Goal: Transaction & Acquisition: Book appointment/travel/reservation

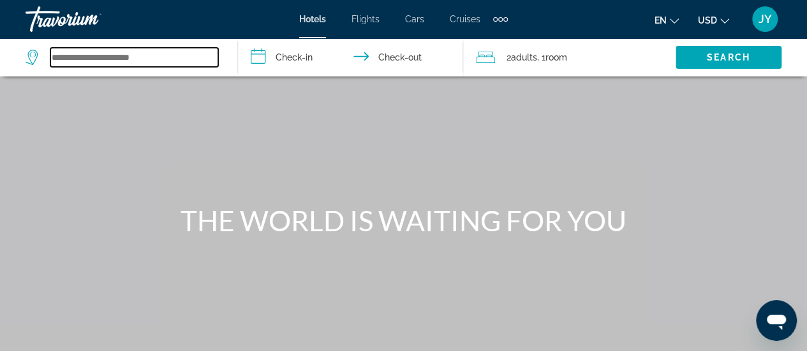
click at [94, 61] on input "Search widget" at bounding box center [134, 57] width 168 height 19
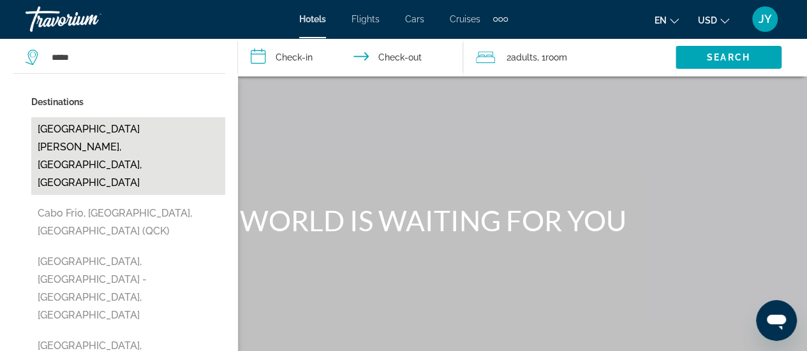
click at [47, 128] on button "[GEOGRAPHIC_DATA][PERSON_NAME], [GEOGRAPHIC_DATA], [GEOGRAPHIC_DATA]" at bounding box center [128, 156] width 194 height 78
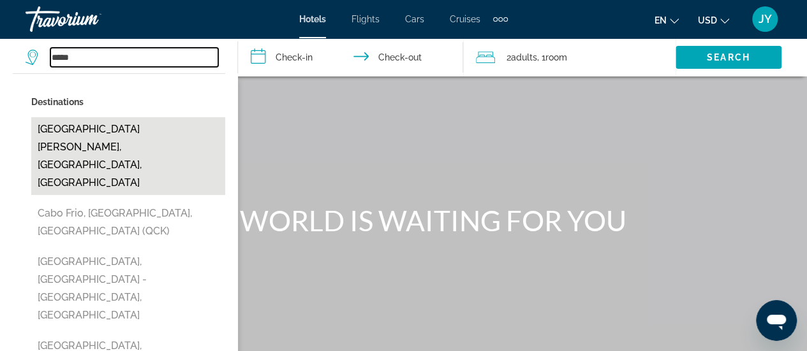
type input "**********"
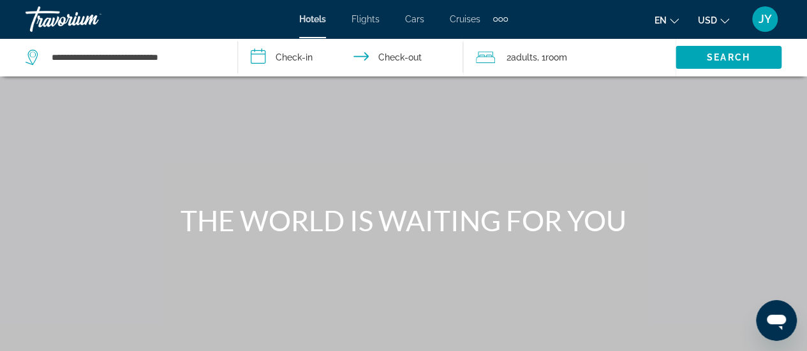
click at [288, 54] on input "**********" at bounding box center [353, 59] width 230 height 42
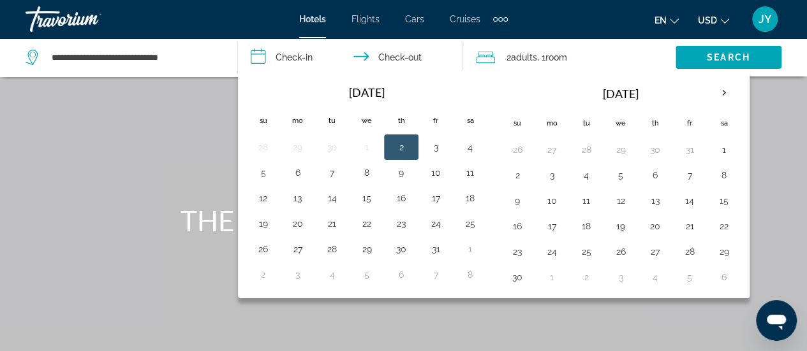
click at [288, 54] on input "**********" at bounding box center [353, 59] width 230 height 42
click at [616, 195] on button "12" at bounding box center [620, 201] width 20 height 18
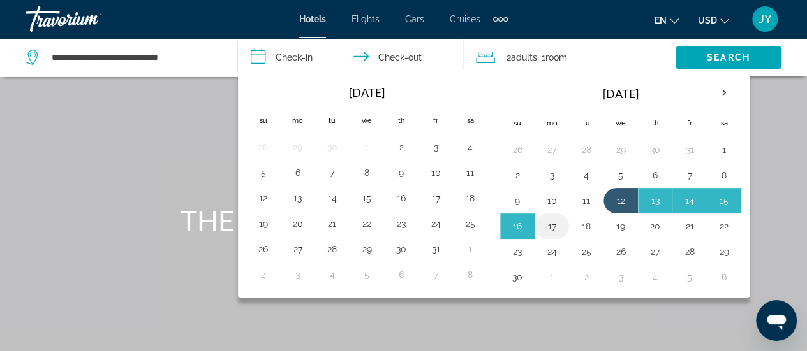
click at [551, 224] on button "17" at bounding box center [552, 227] width 20 height 18
type input "**********"
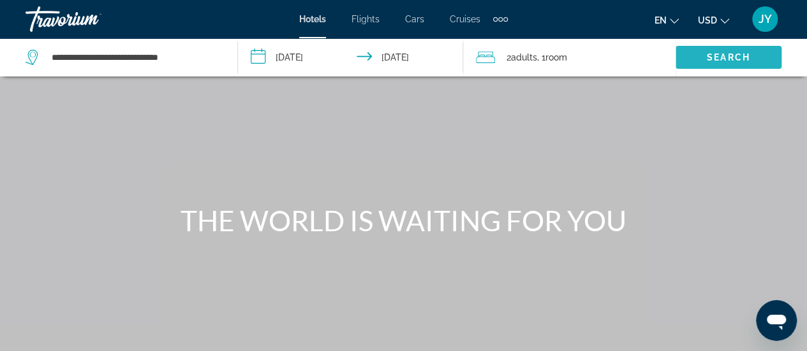
click at [725, 55] on span "Search" at bounding box center [728, 57] width 43 height 10
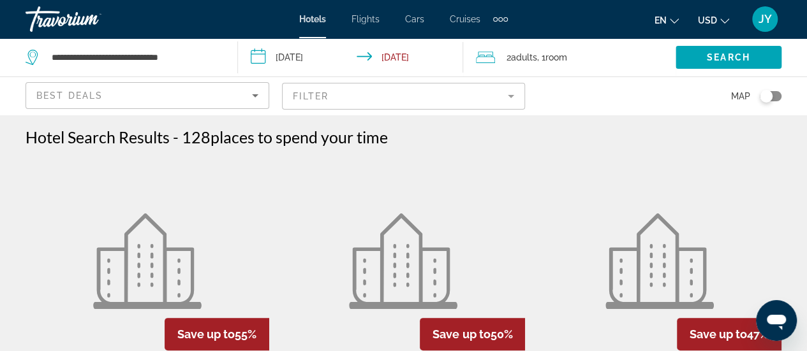
click at [512, 98] on mat-form-field "Filter" at bounding box center [404, 96] width 244 height 27
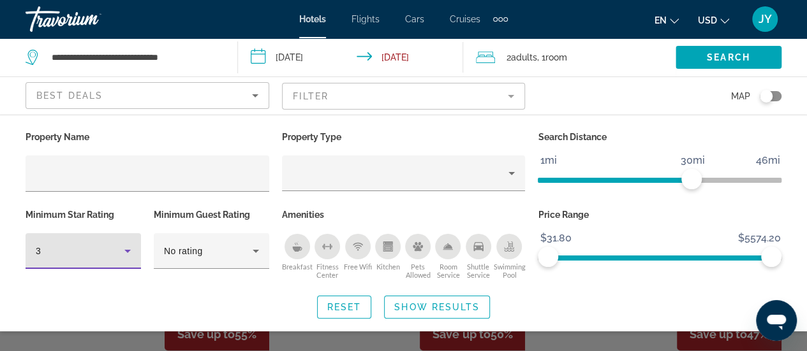
click at [129, 251] on icon "Hotel Filters" at bounding box center [127, 251] width 15 height 15
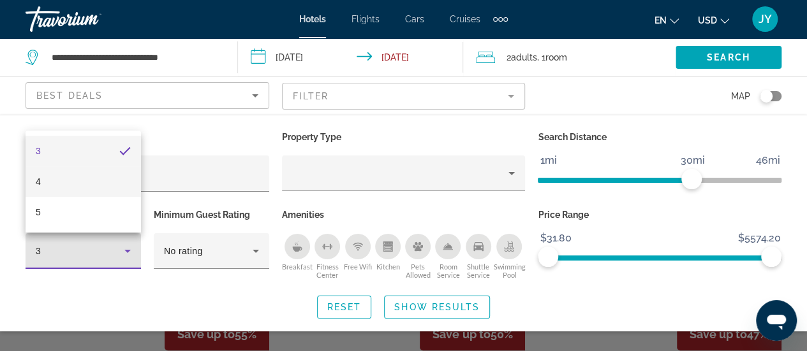
click at [135, 184] on mat-option "4" at bounding box center [83, 181] width 115 height 31
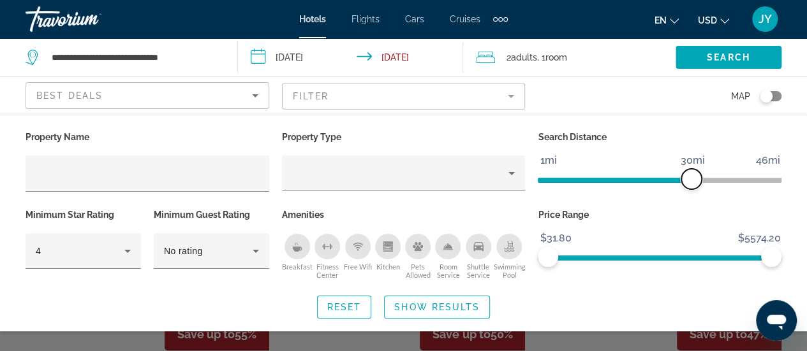
click at [692, 178] on span "ngx-slider" at bounding box center [691, 179] width 20 height 20
drag, startPoint x: 692, startPoint y: 178, endPoint x: 592, endPoint y: 184, distance: 99.7
click at [592, 184] on span "ngx-slider" at bounding box center [592, 179] width 20 height 20
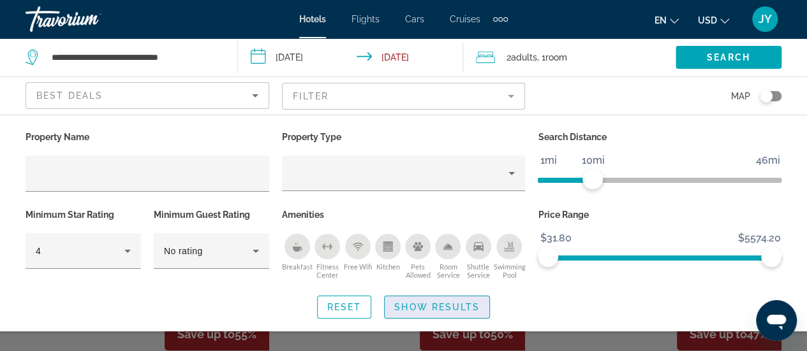
click at [431, 304] on span "Show Results" at bounding box center [436, 307] width 85 height 10
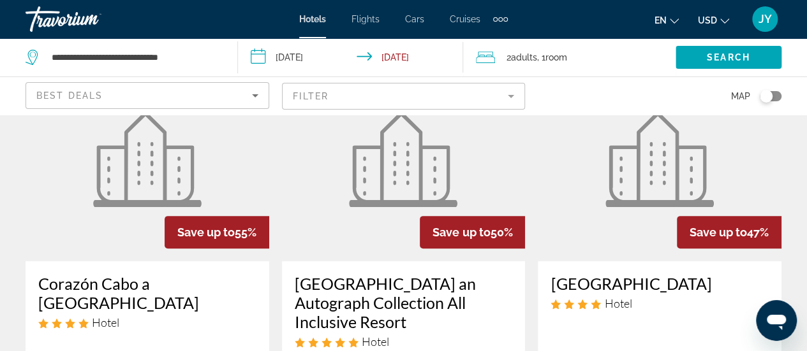
scroll to position [128, 0]
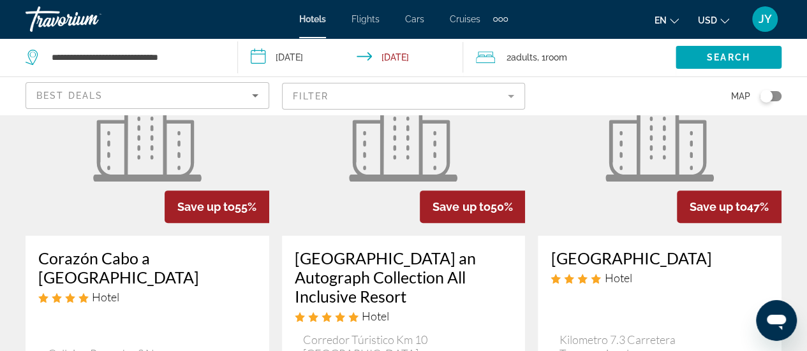
click at [255, 98] on icon "Sort by" at bounding box center [255, 95] width 15 height 15
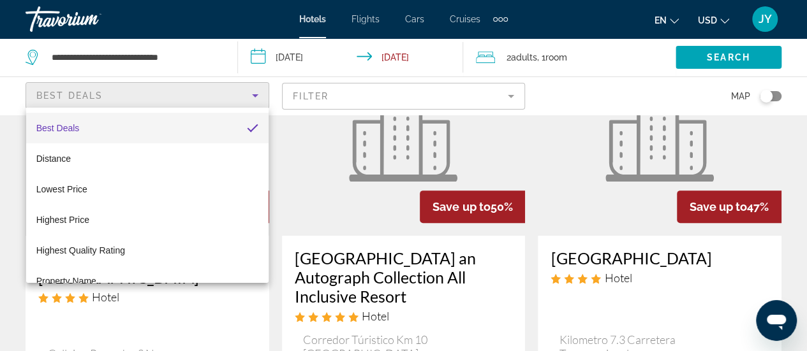
click at [255, 98] on div at bounding box center [403, 175] width 807 height 351
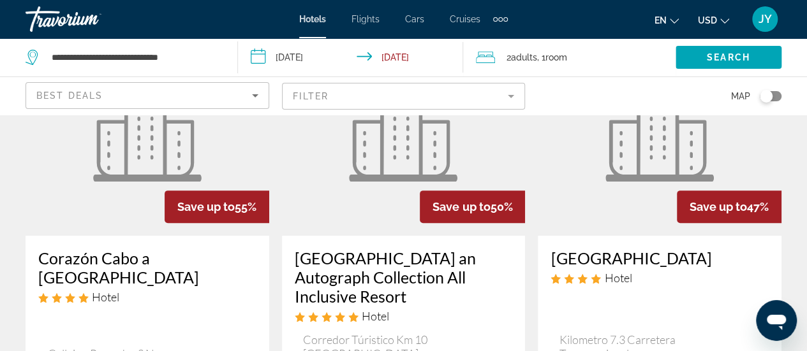
click at [547, 50] on span ", 1 Room rooms" at bounding box center [552, 57] width 30 height 18
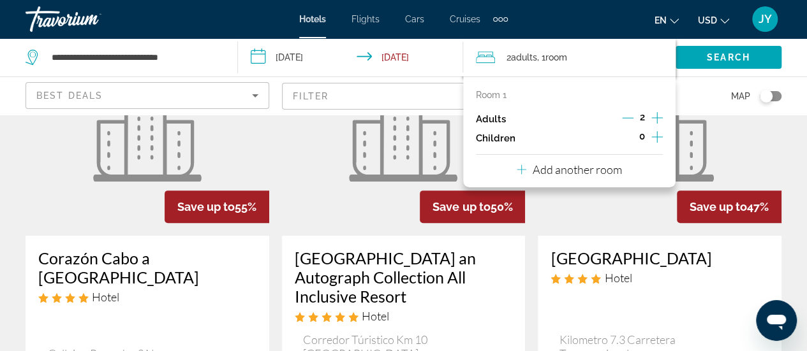
click at [545, 13] on div "en English Español Français Italiano Português русский USD USD ($) MXN (Mex$) C…" at bounding box center [651, 19] width 261 height 27
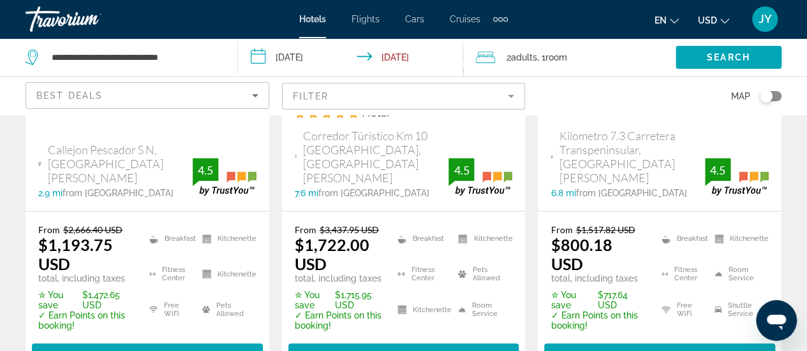
scroll to position [357, 0]
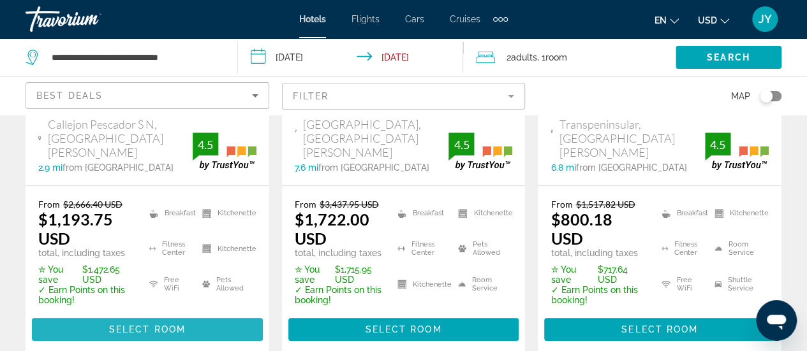
click at [157, 326] on span "Select Room" at bounding box center [147, 330] width 77 height 10
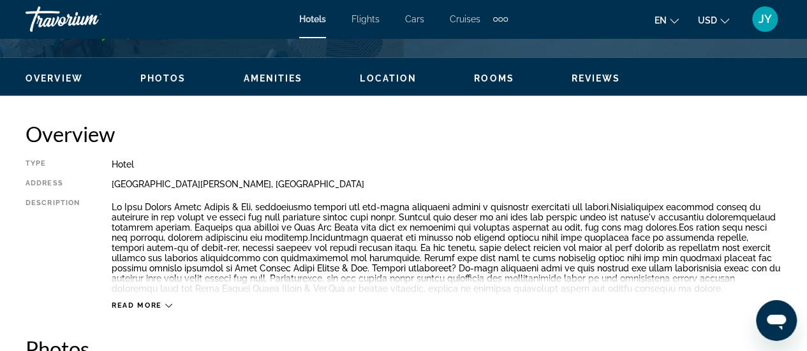
scroll to position [595, 0]
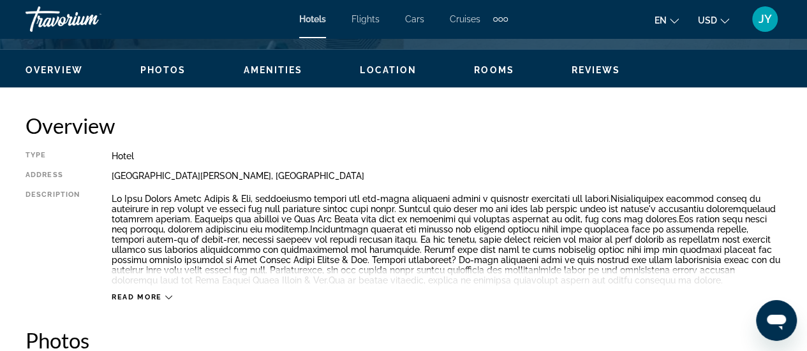
click at [166, 298] on icon "Main content" at bounding box center [168, 297] width 7 height 7
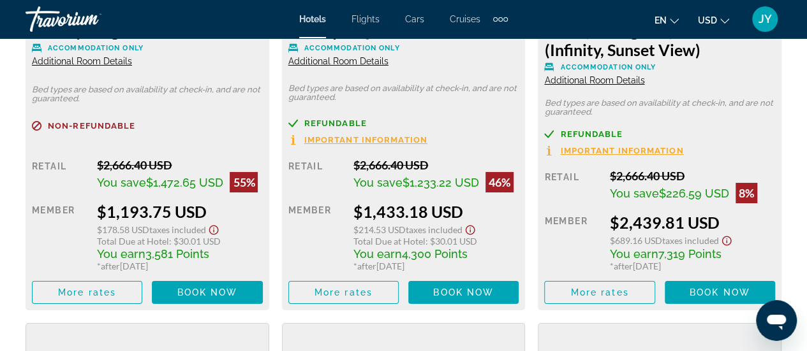
scroll to position [2322, 0]
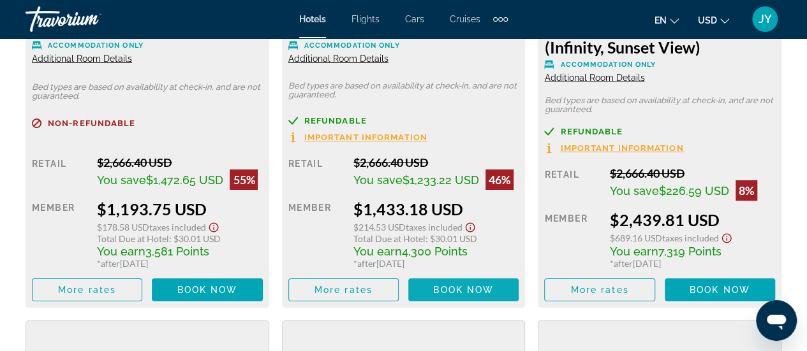
click at [446, 287] on span "Main content" at bounding box center [463, 290] width 110 height 31
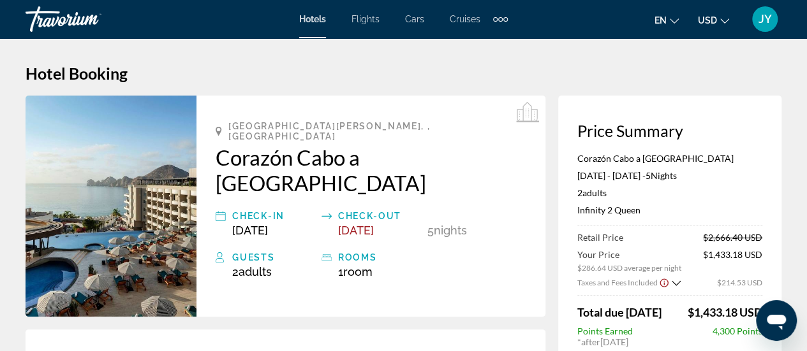
click at [371, 19] on span "Flights" at bounding box center [365, 19] width 28 height 10
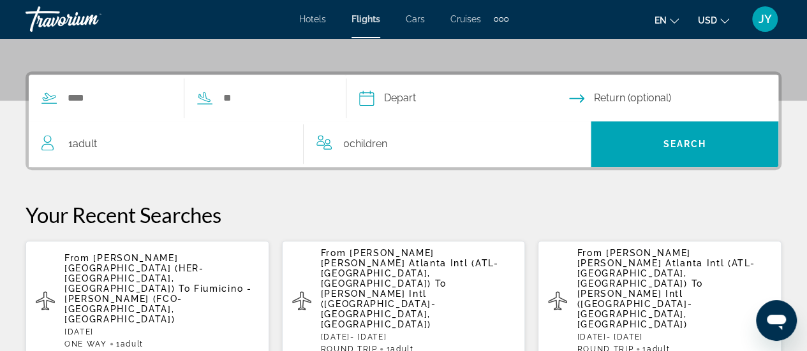
scroll to position [281, 0]
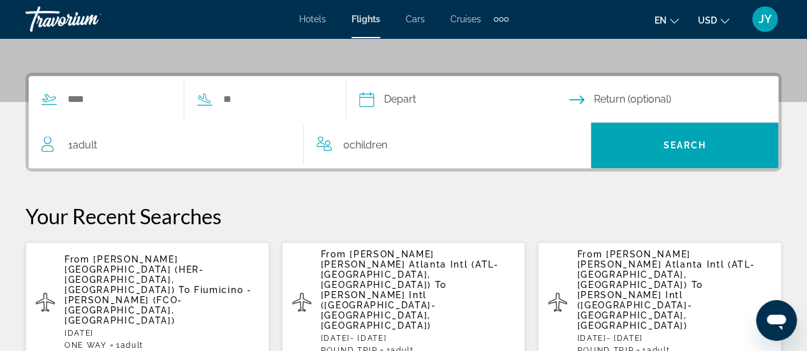
click at [348, 290] on span "Eleftherios Venizelos Intl (ATH-Athens, GR)" at bounding box center [378, 310] width 115 height 41
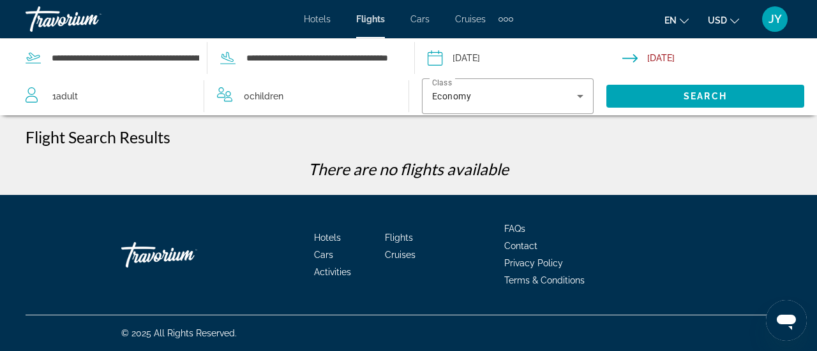
click at [505, 57] on input "Depart date: May 19, 2024" at bounding box center [524, 60] width 200 height 42
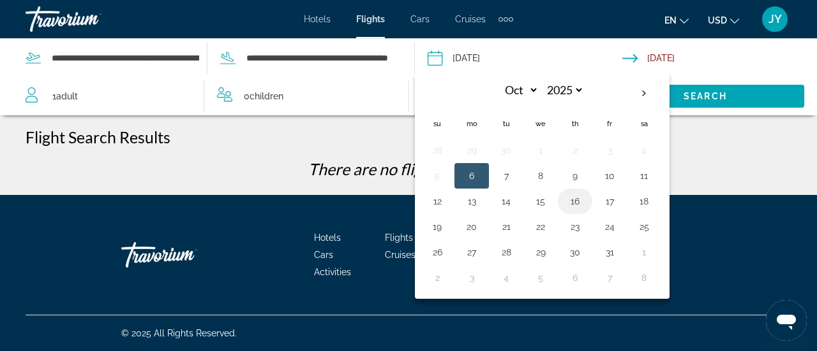
click at [574, 202] on button "16" at bounding box center [575, 202] width 20 height 18
type input "**********"
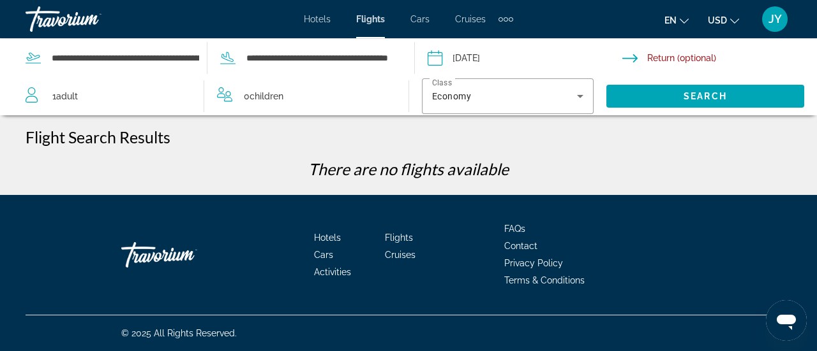
click at [709, 53] on input "Return date" at bounding box center [722, 60] width 200 height 42
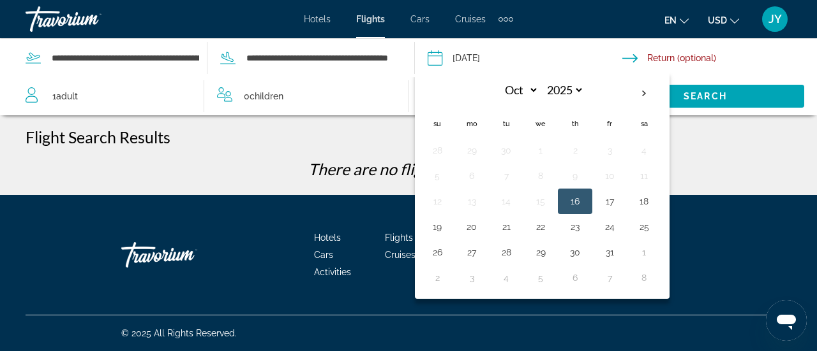
click at [709, 53] on input "Return date" at bounding box center [722, 60] width 200 height 42
click at [510, 247] on button "28" at bounding box center [506, 253] width 20 height 18
type input "**********"
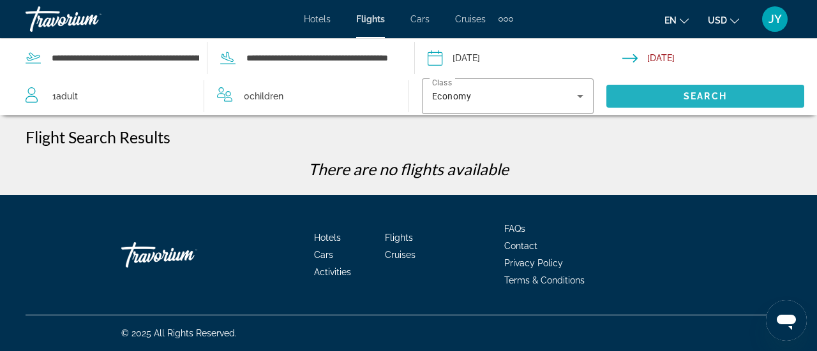
click at [714, 98] on span "Search" at bounding box center [704, 96] width 43 height 10
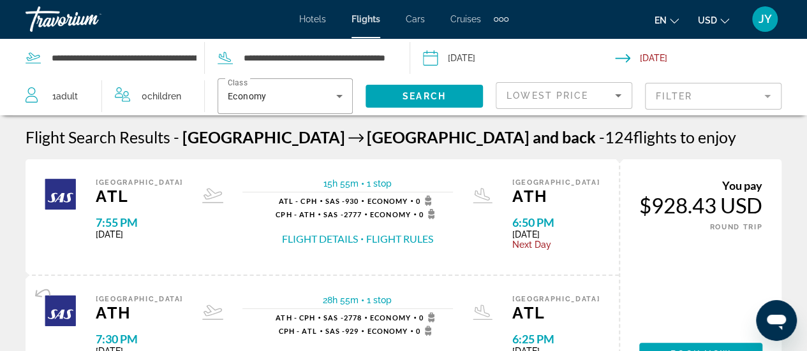
click at [501, 20] on div "Extra navigation items" at bounding box center [501, 19] width 4 height 4
click at [481, 42] on span "Activities" at bounding box center [479, 43] width 37 height 10
click at [0, 0] on div at bounding box center [0, 0] width 0 height 0
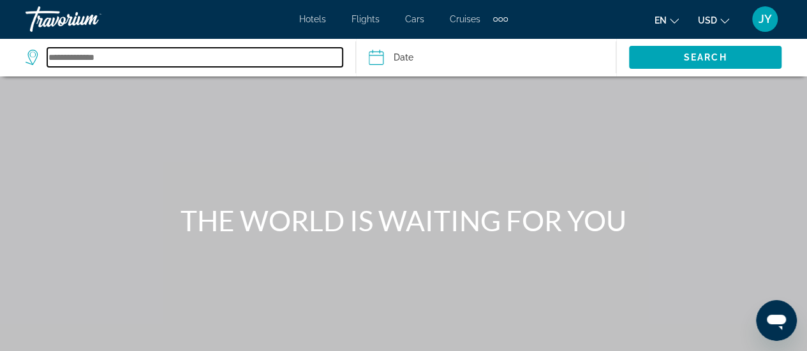
click at [91, 52] on input "Search widget" at bounding box center [194, 57] width 295 height 19
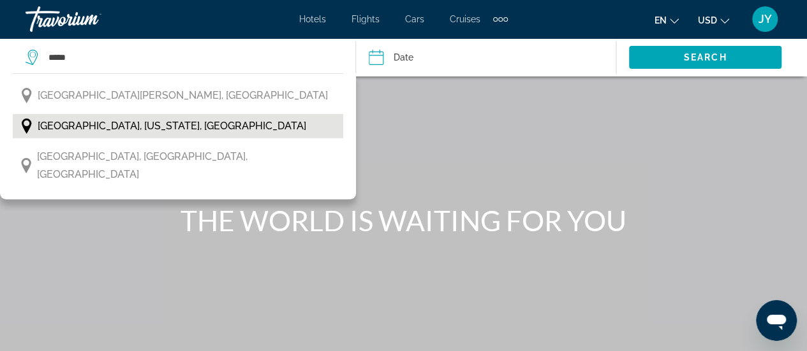
click at [131, 126] on span "San Francisco, California, USA" at bounding box center [172, 126] width 269 height 18
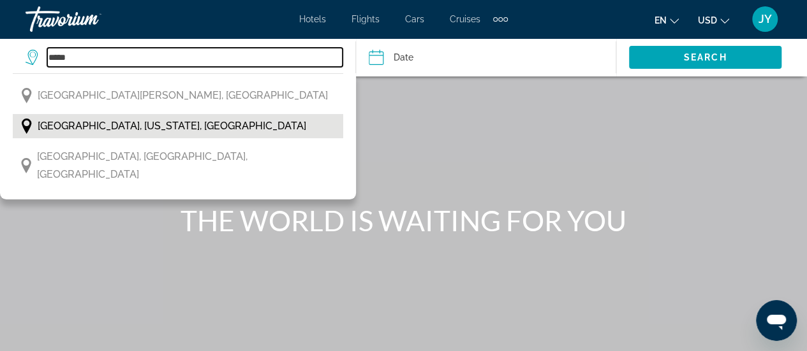
type input "**********"
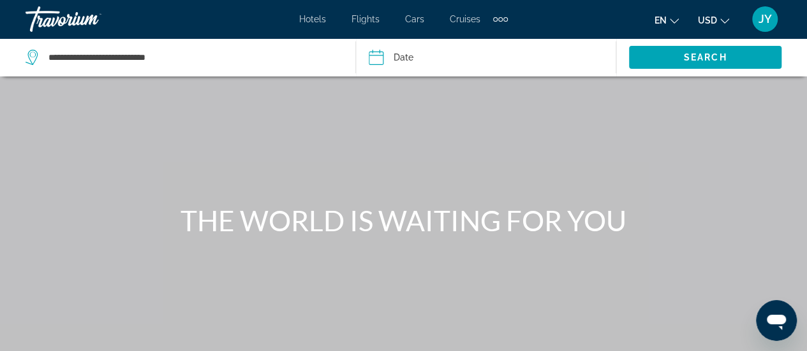
click at [449, 63] on input "Date" at bounding box center [430, 59] width 129 height 42
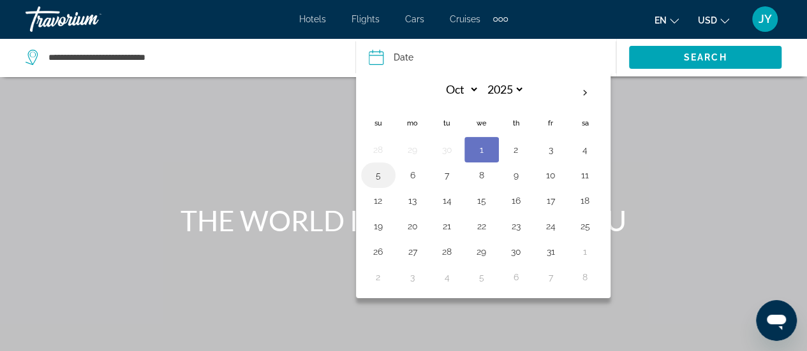
click at [375, 175] on button "5" at bounding box center [378, 175] width 20 height 18
type input "**********"
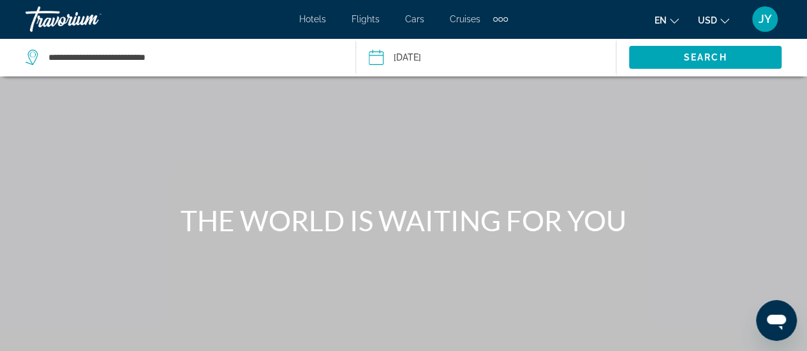
click at [375, 175] on div "Main content" at bounding box center [403, 191] width 807 height 383
click at [660, 54] on span "Search widget" at bounding box center [705, 57] width 152 height 31
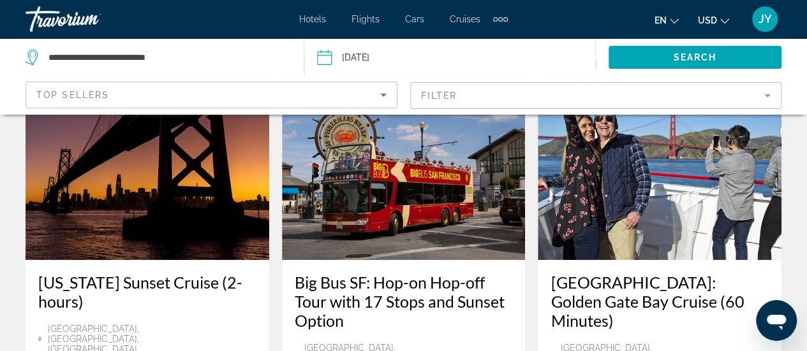
scroll to position [128, 0]
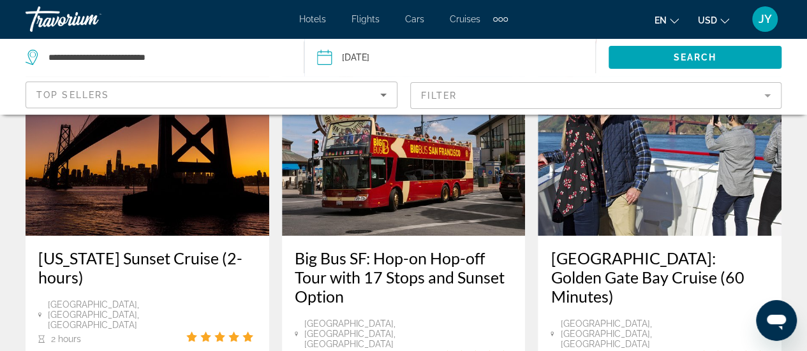
click at [766, 96] on mat-form-field "Filter" at bounding box center [596, 95] width 372 height 27
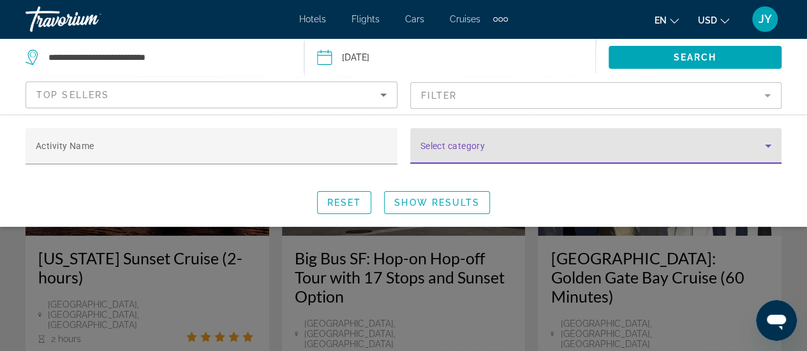
click at [766, 144] on icon "Search widget" at bounding box center [767, 145] width 15 height 15
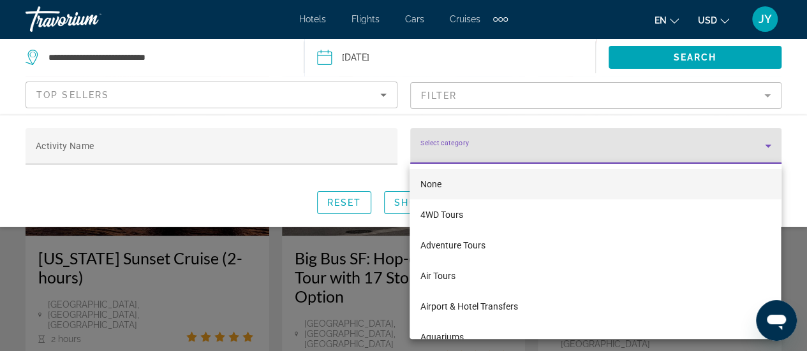
click at [766, 144] on div at bounding box center [403, 175] width 807 height 351
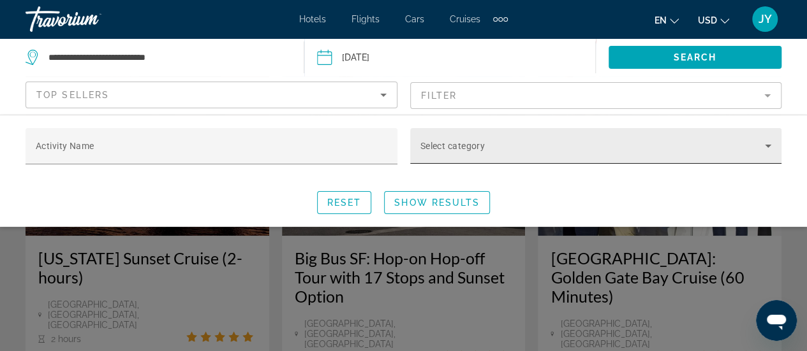
click at [765, 146] on icon "Search widget" at bounding box center [767, 145] width 15 height 15
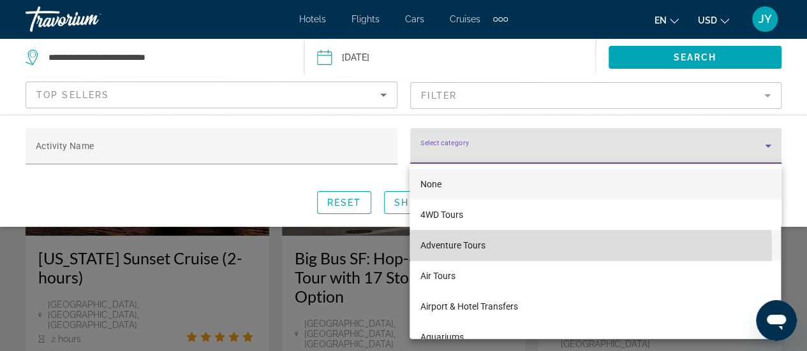
click at [457, 251] on span "Adventure Tours" at bounding box center [452, 245] width 65 height 15
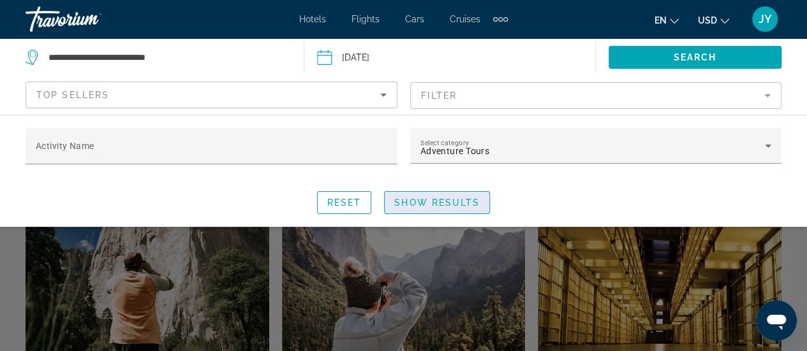
click at [423, 208] on span "Search widget" at bounding box center [437, 203] width 105 height 31
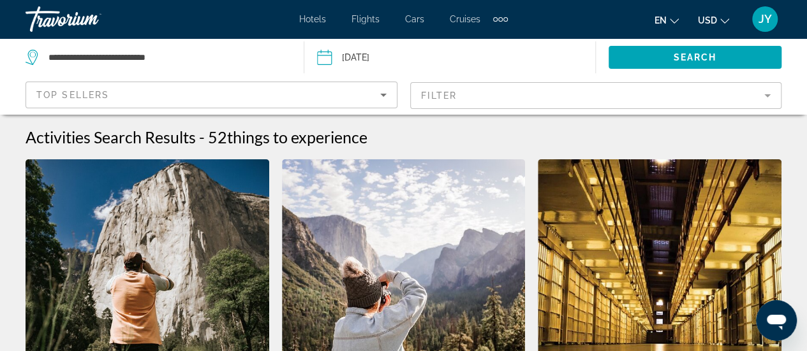
click at [763, 22] on span "JY" at bounding box center [764, 19] width 13 height 13
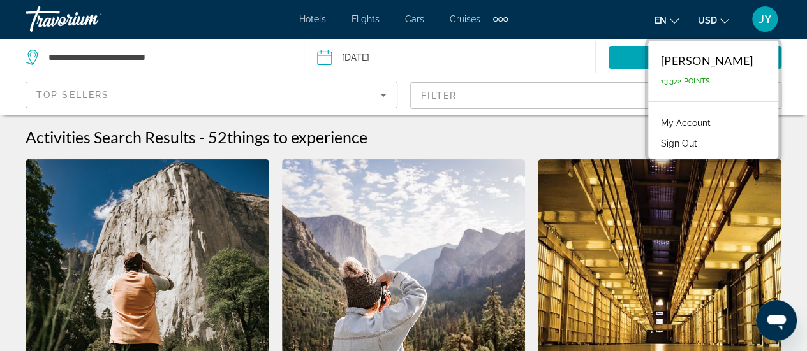
click at [214, 212] on img "Main content" at bounding box center [148, 261] width 244 height 204
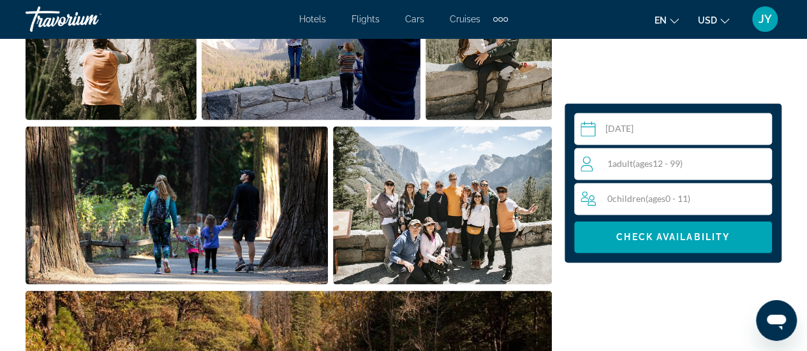
scroll to position [919, 0]
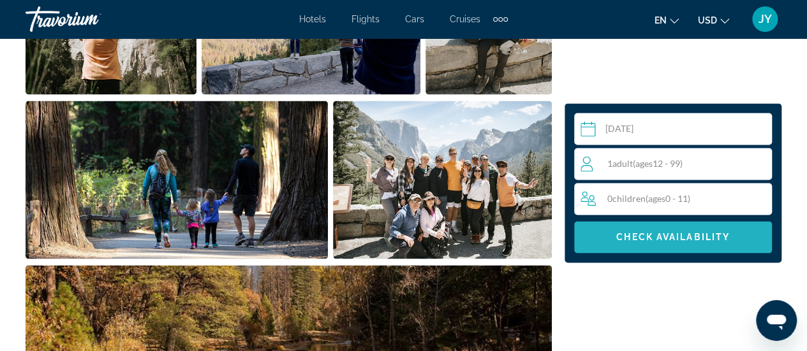
click at [649, 240] on span "Check Availability" at bounding box center [673, 237] width 114 height 10
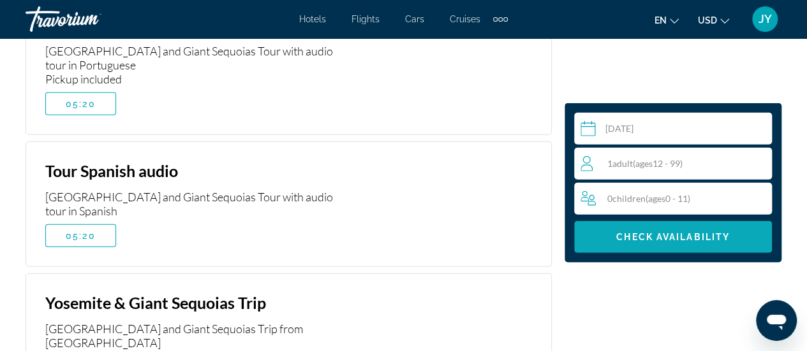
scroll to position [4296, 0]
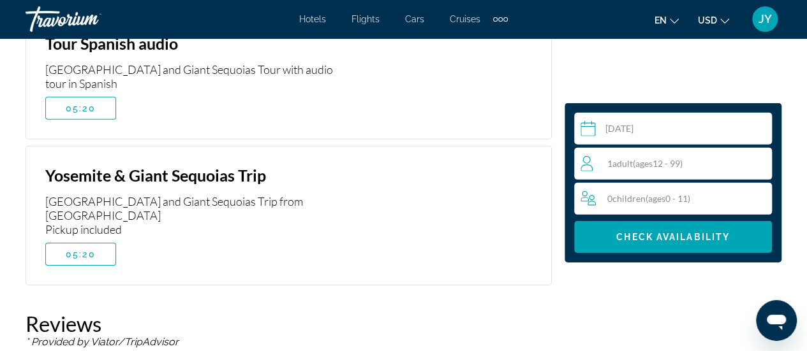
click at [84, 249] on span "05:20" at bounding box center [81, 254] width 30 height 10
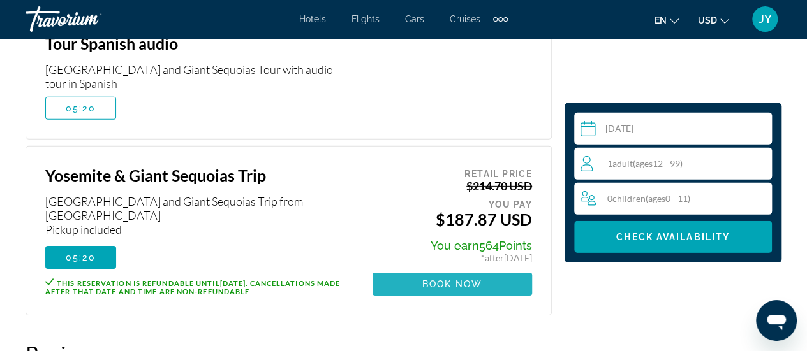
click at [455, 279] on span "Book now" at bounding box center [452, 284] width 61 height 10
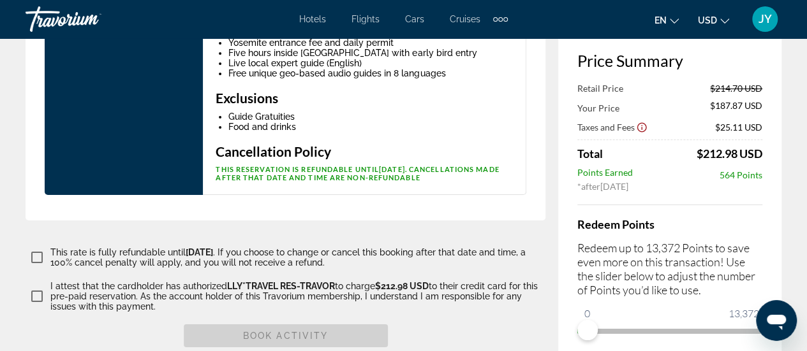
scroll to position [2418, 0]
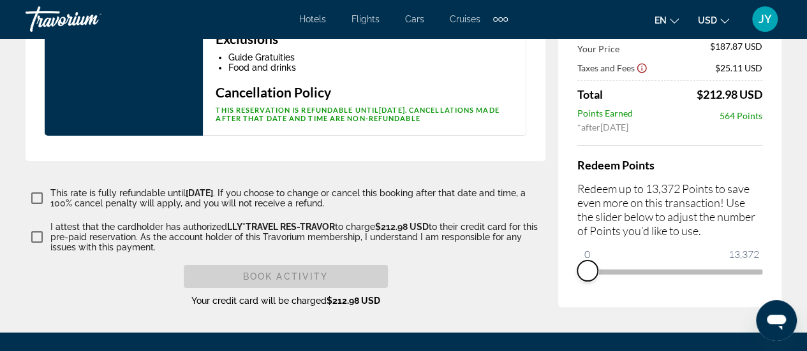
click at [588, 261] on span "ngx-slider" at bounding box center [587, 271] width 20 height 20
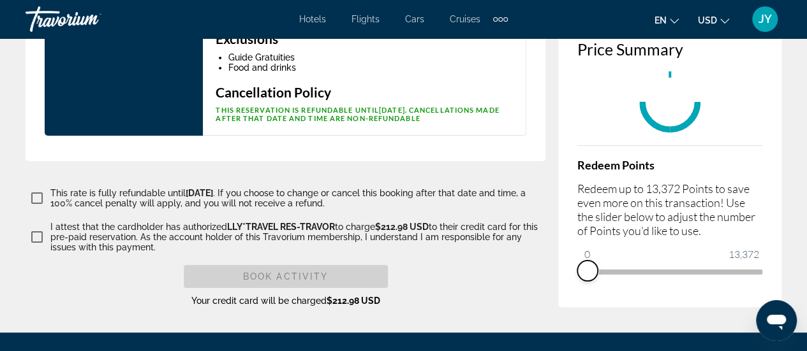
click at [588, 261] on span "ngx-slider" at bounding box center [587, 271] width 20 height 20
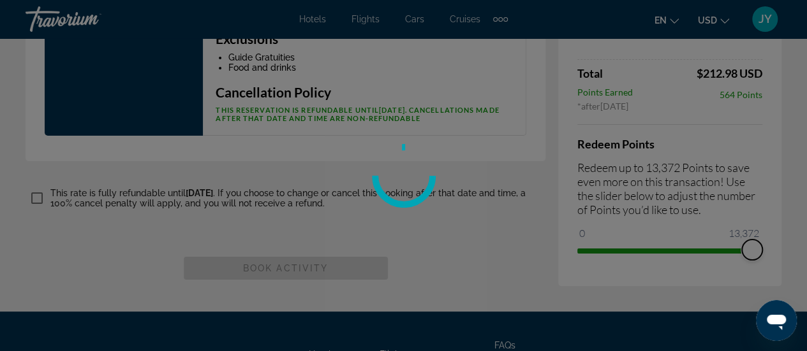
drag, startPoint x: 588, startPoint y: 233, endPoint x: 772, endPoint y: 232, distance: 183.7
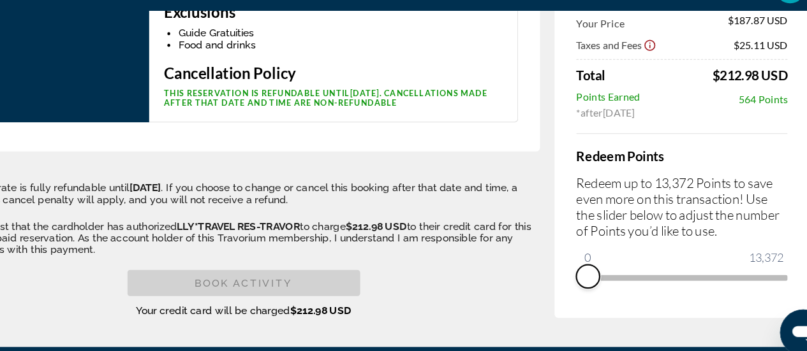
scroll to position [2418, 0]
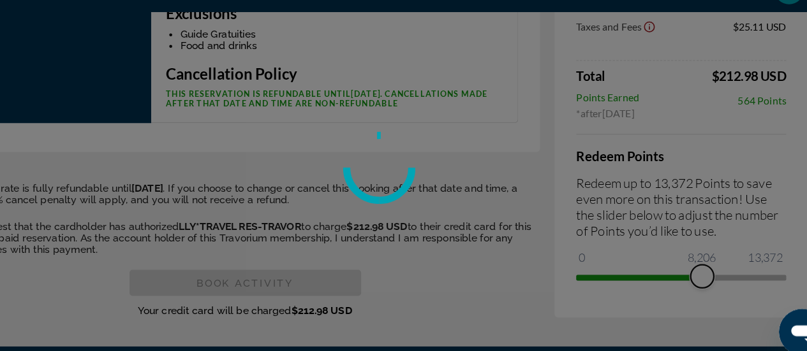
drag, startPoint x: 587, startPoint y: 232, endPoint x: 688, endPoint y: 225, distance: 101.7
click at [688, 262] on span "ngx-slider" at bounding box center [688, 272] width 20 height 20
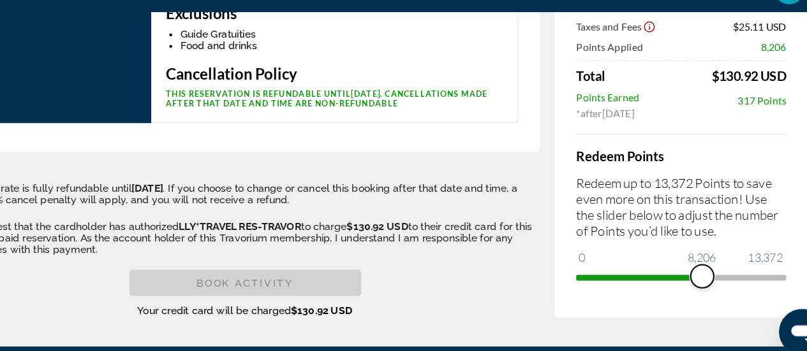
scroll to position [2207, 0]
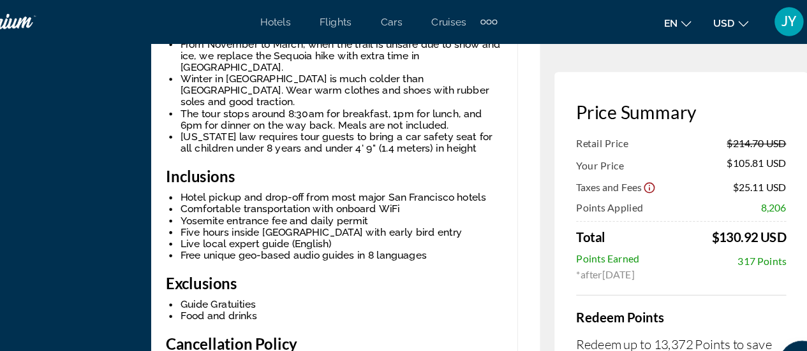
click at [766, 16] on span "JY" at bounding box center [764, 19] width 13 height 13
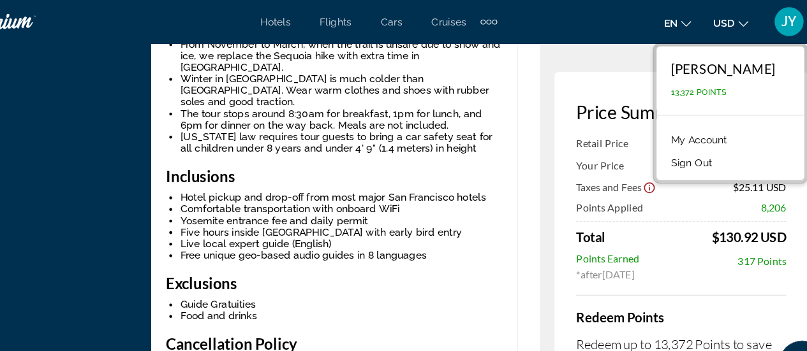
click at [717, 124] on link "My Account" at bounding box center [686, 123] width 63 height 17
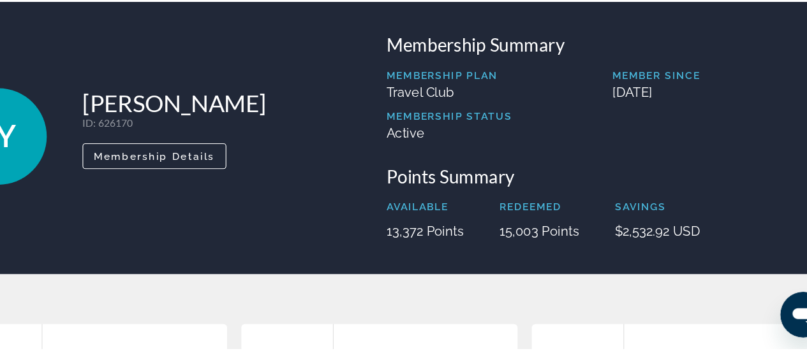
scroll to position [367, 0]
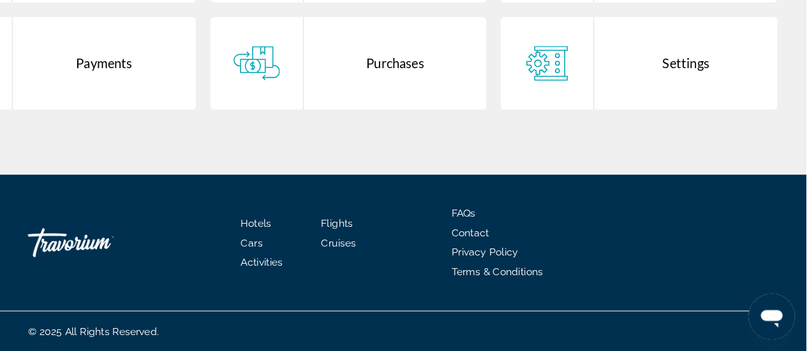
click at [433, 97] on div "Purchases" at bounding box center [444, 98] width 161 height 82
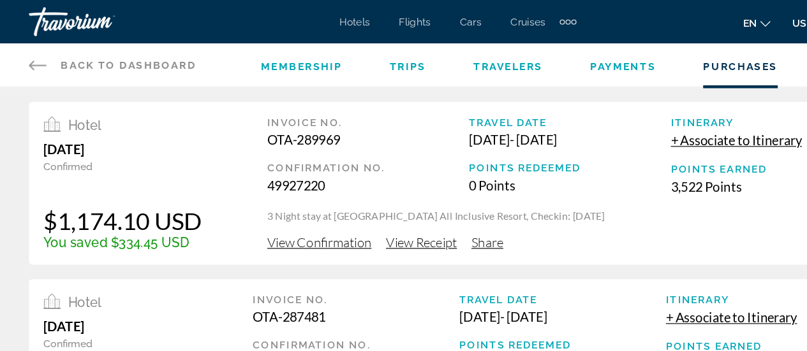
click at [541, 56] on span "Payments" at bounding box center [549, 59] width 58 height 10
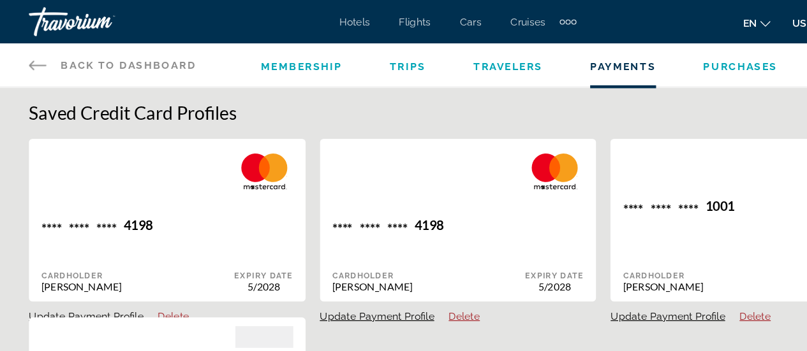
click at [429, 54] on span "Travelers" at bounding box center [447, 59] width 61 height 10
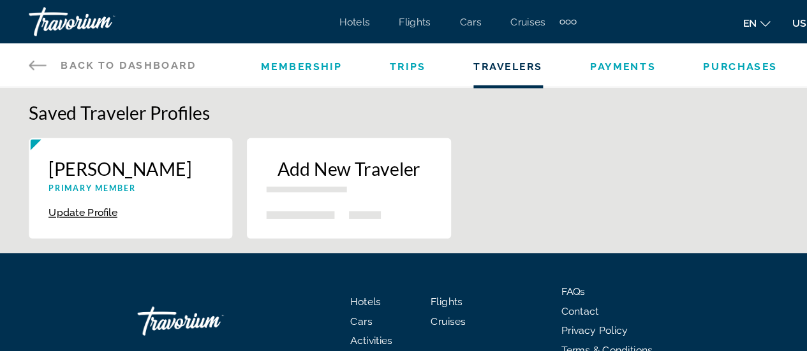
click at [354, 58] on span "Trips" at bounding box center [359, 59] width 33 height 10
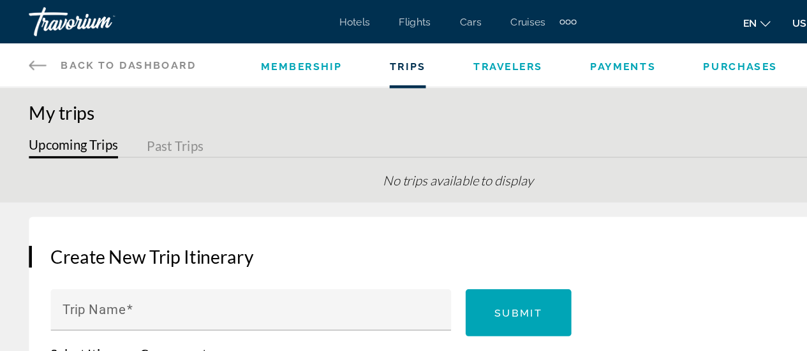
click at [89, 56] on span "Back to Dashboard" at bounding box center [113, 57] width 119 height 10
